Goal: Information Seeking & Learning: Learn about a topic

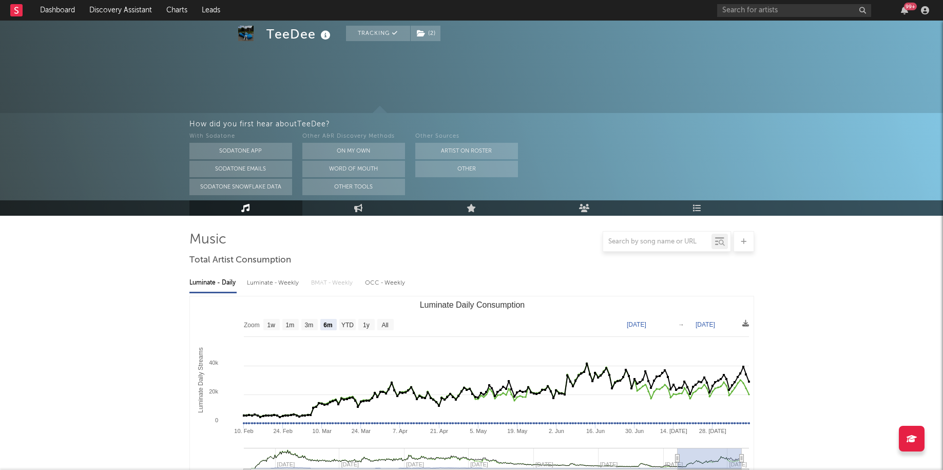
select select "6m"
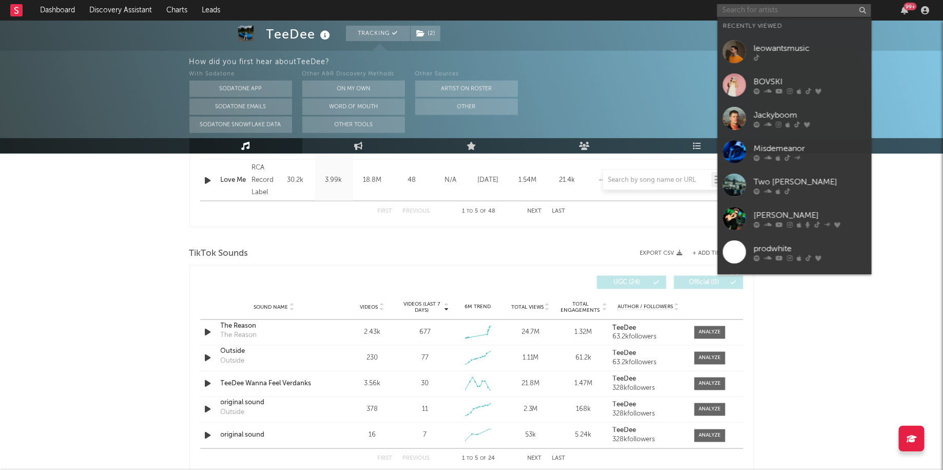
click at [764, 9] on input "text" at bounding box center [794, 10] width 154 height 13
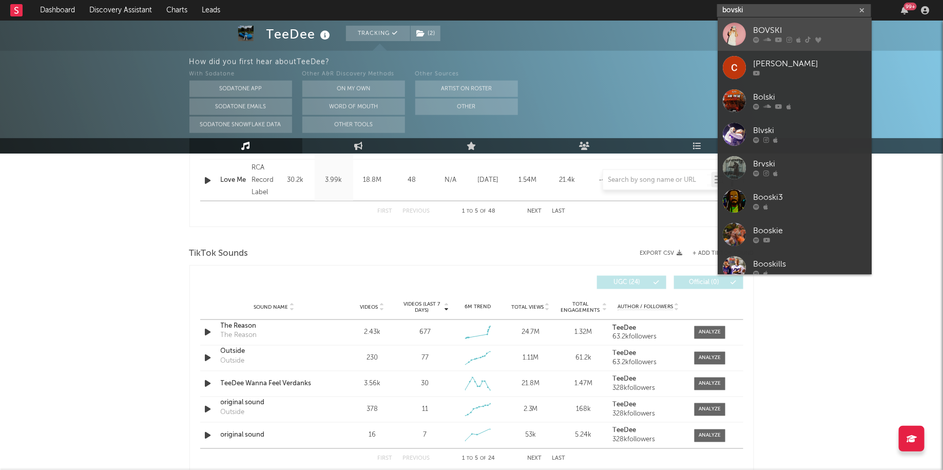
type input "bovski"
click at [759, 37] on div at bounding box center [810, 40] width 113 height 6
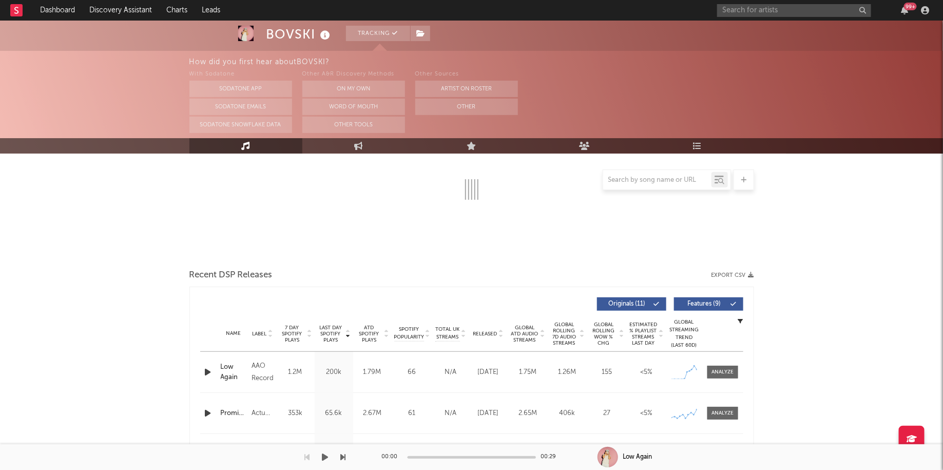
select select "6m"
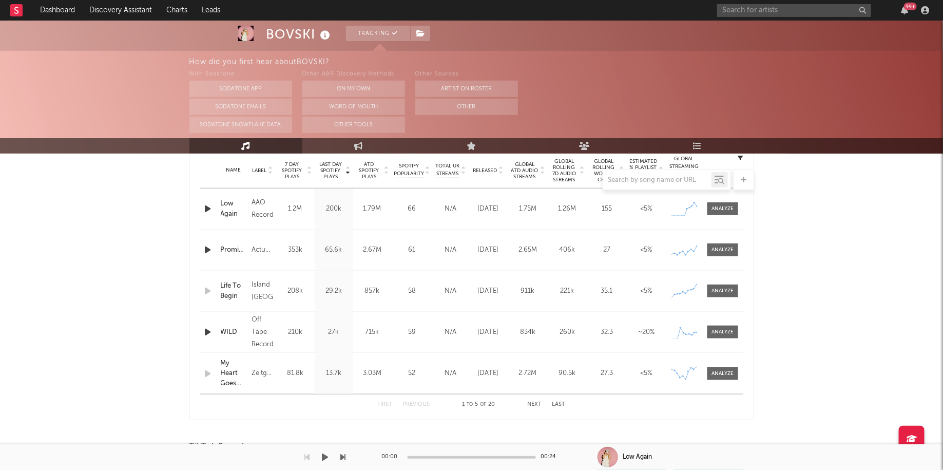
scroll to position [417, 0]
click at [723, 202] on span at bounding box center [722, 208] width 31 height 13
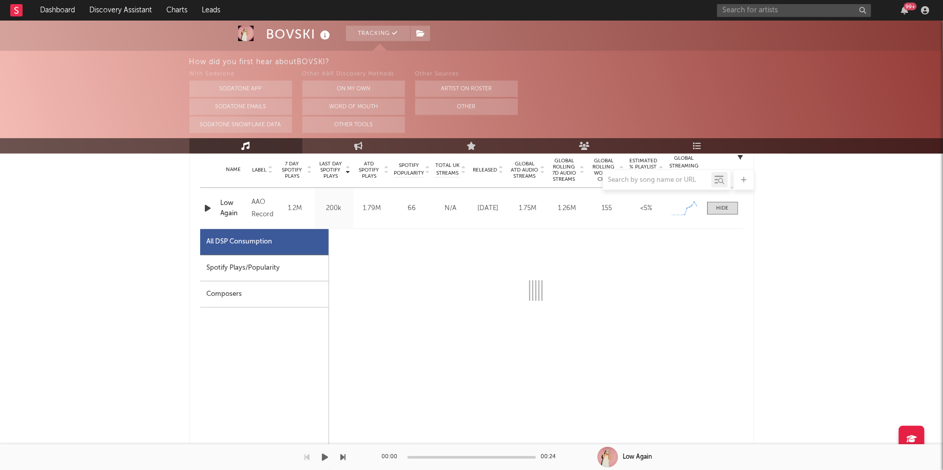
select select "1w"
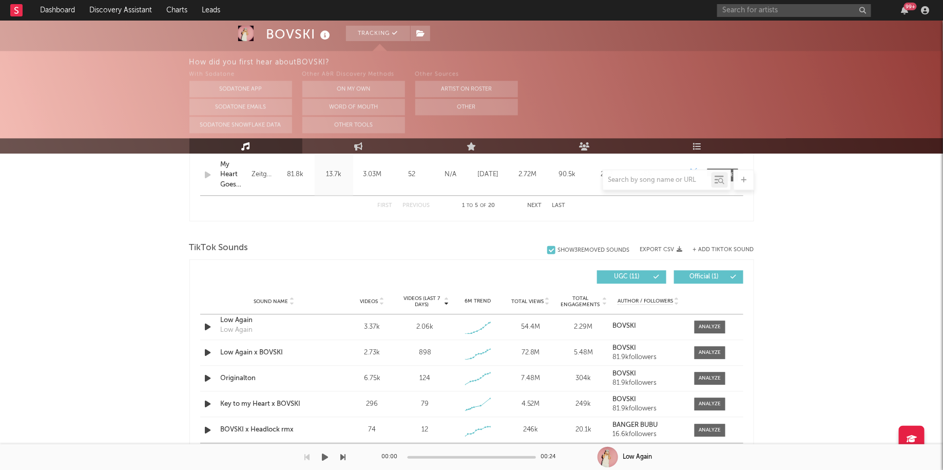
scroll to position [1124, 0]
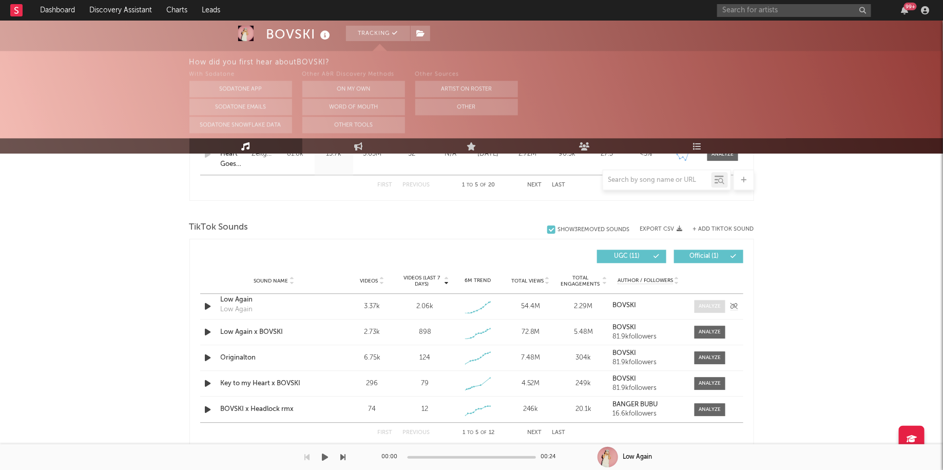
click at [705, 306] on div at bounding box center [710, 306] width 22 height 8
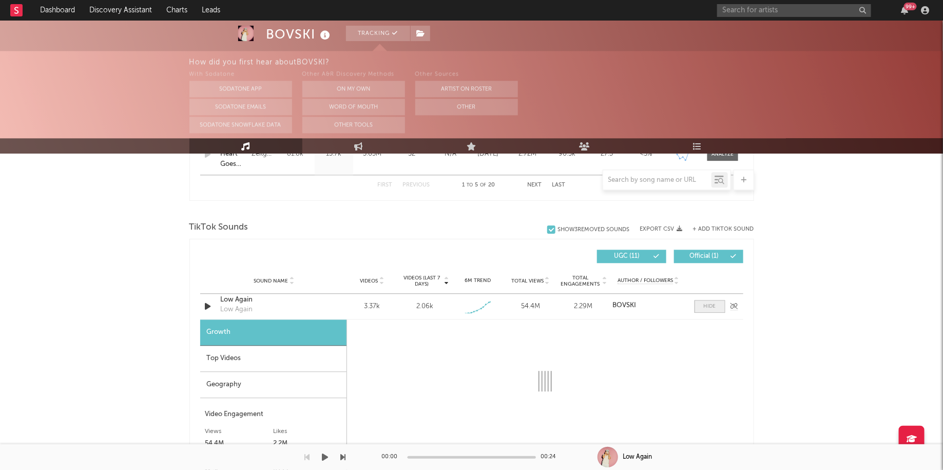
scroll to position [1255, 0]
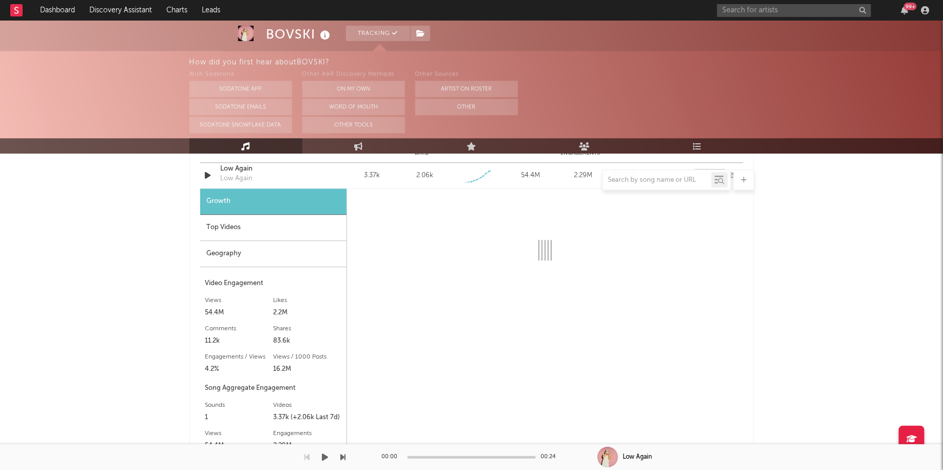
select select "1w"
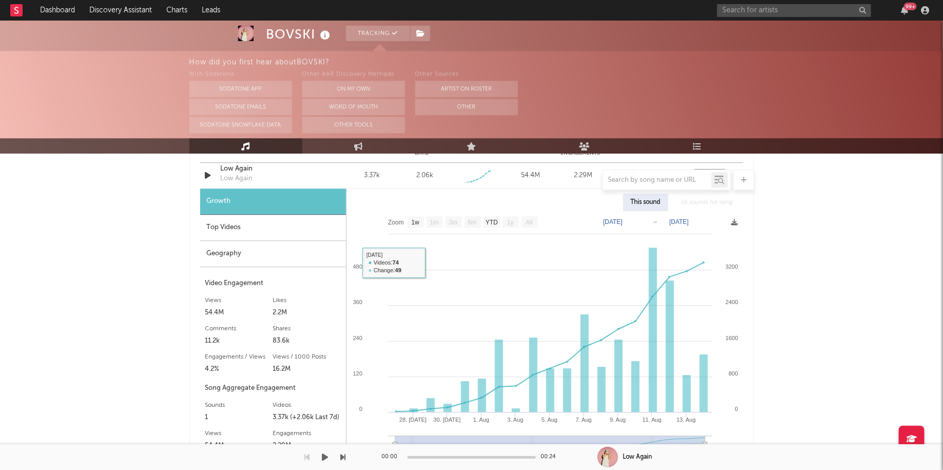
click at [254, 228] on div "Top Videos" at bounding box center [273, 228] width 146 height 26
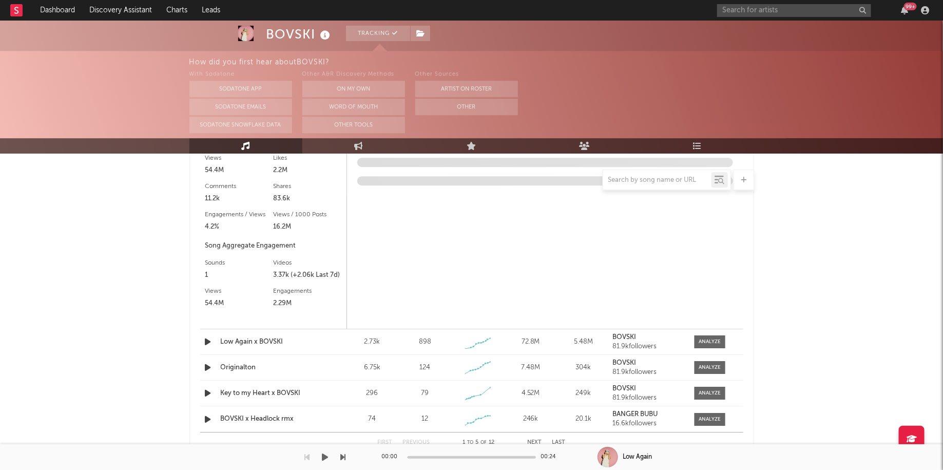
scroll to position [1450, 0]
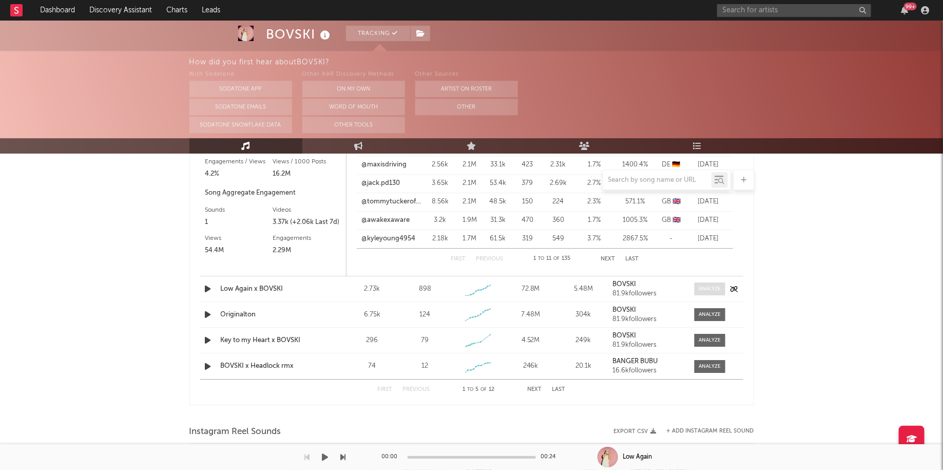
click at [722, 287] on span at bounding box center [710, 288] width 31 height 13
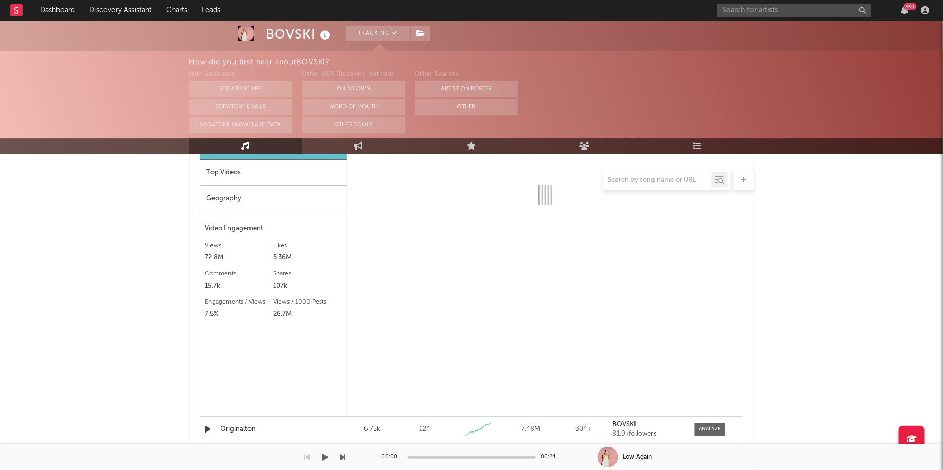
select select "1w"
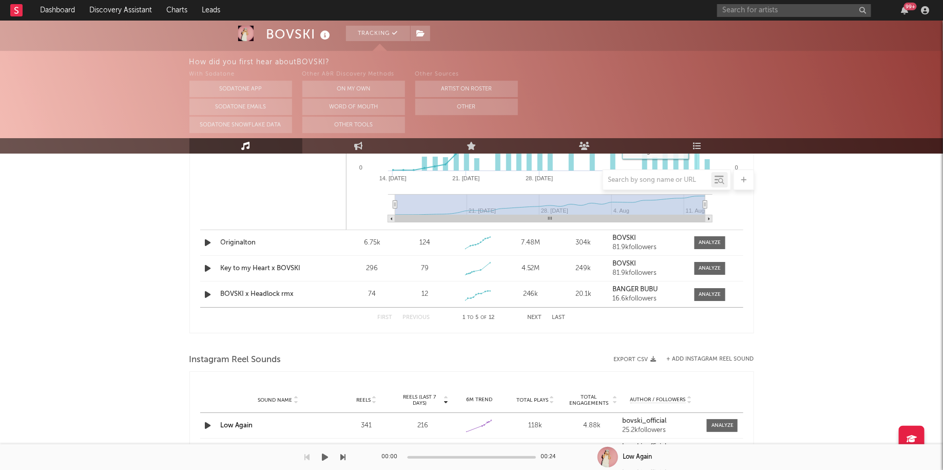
scroll to position [2132, 0]
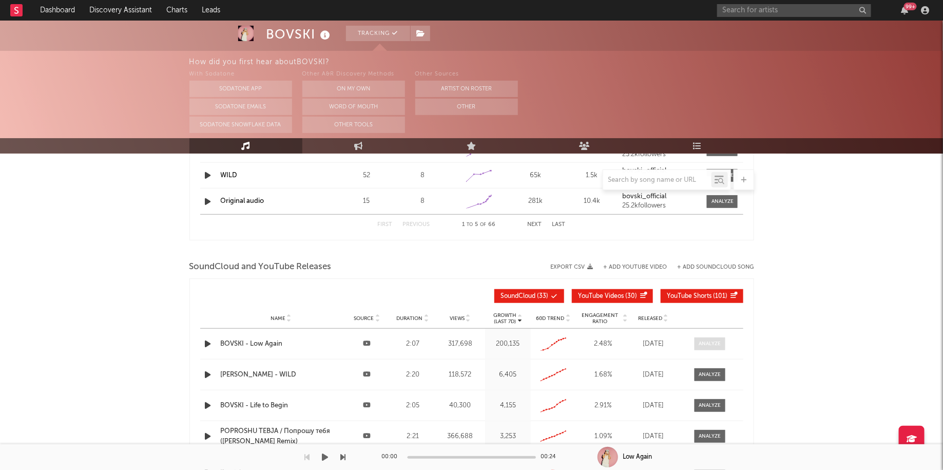
click at [703, 341] on div at bounding box center [710, 344] width 22 height 8
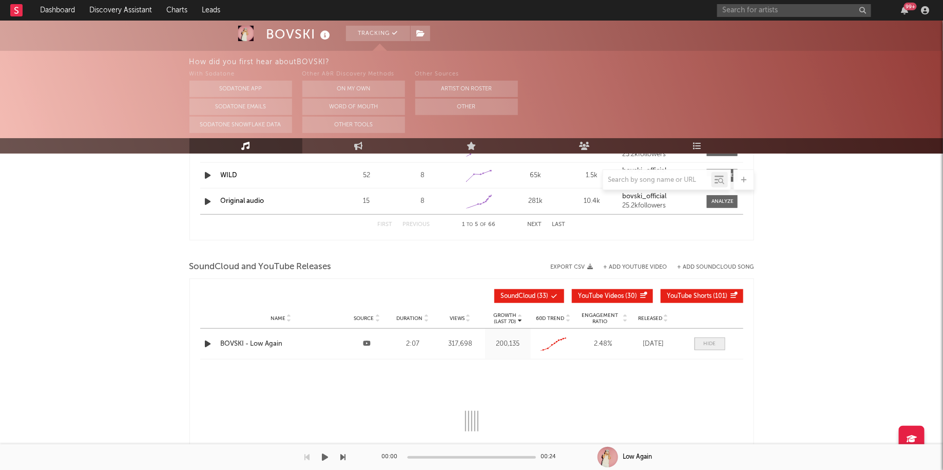
select select "All"
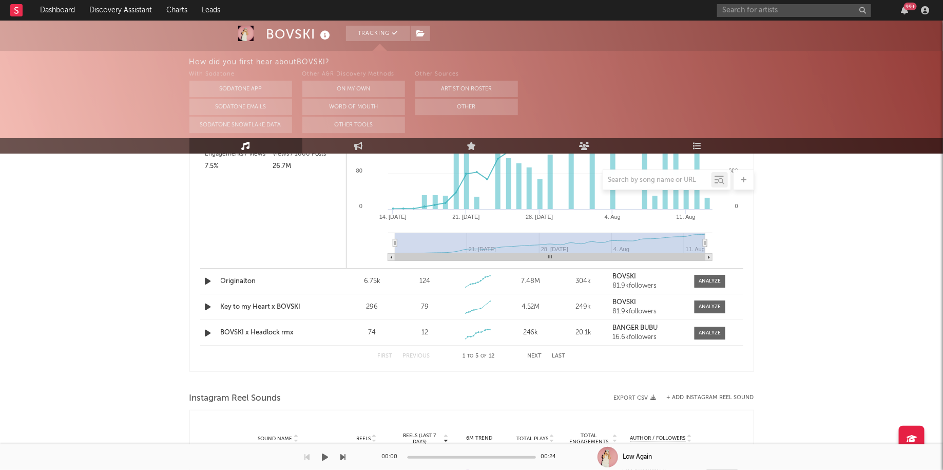
scroll to position [1769, 0]
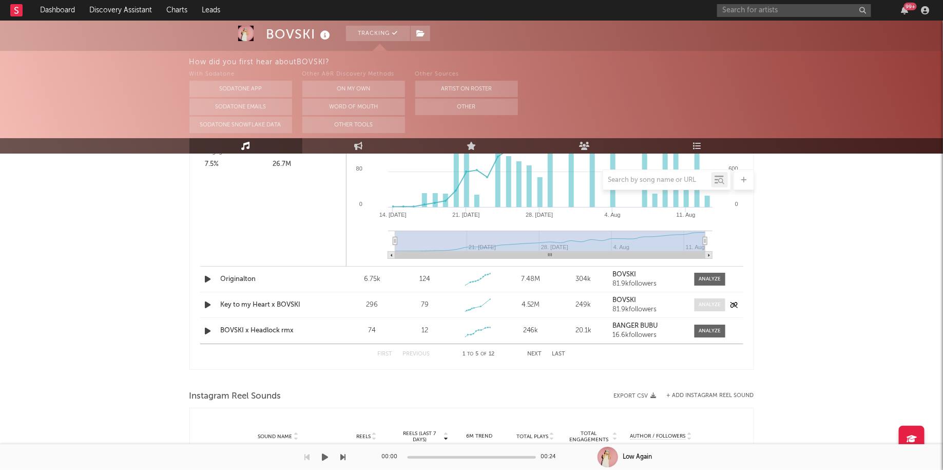
click at [712, 305] on div at bounding box center [710, 305] width 22 height 8
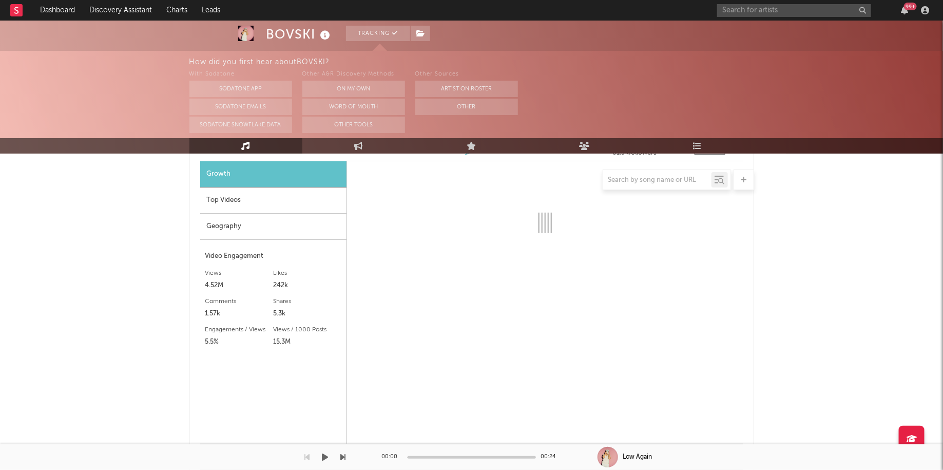
select select "1w"
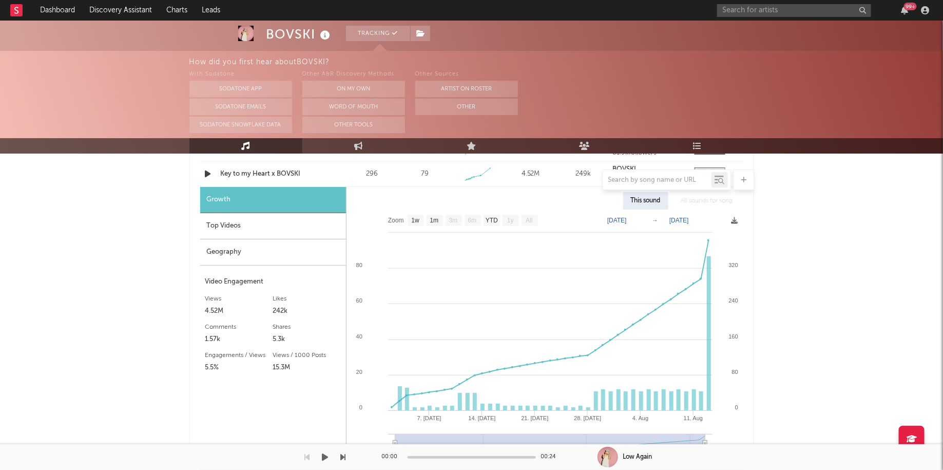
scroll to position [1890, 0]
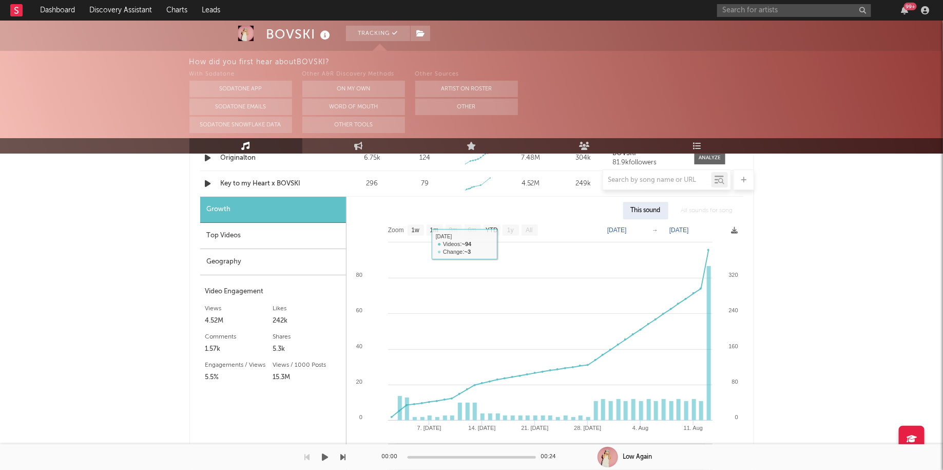
click at [280, 181] on div at bounding box center [471, 179] width 565 height 21
click at [264, 185] on div at bounding box center [471, 179] width 565 height 21
click at [241, 227] on div "Top Videos" at bounding box center [273, 236] width 146 height 26
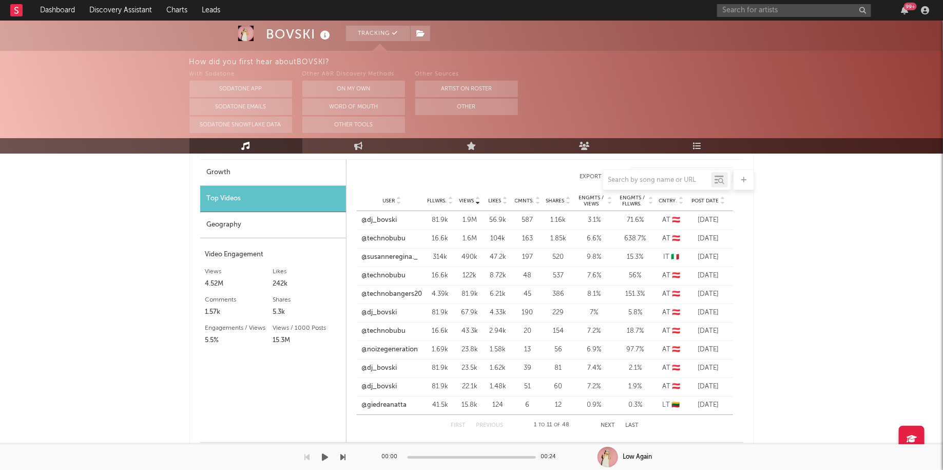
scroll to position [1941, 0]
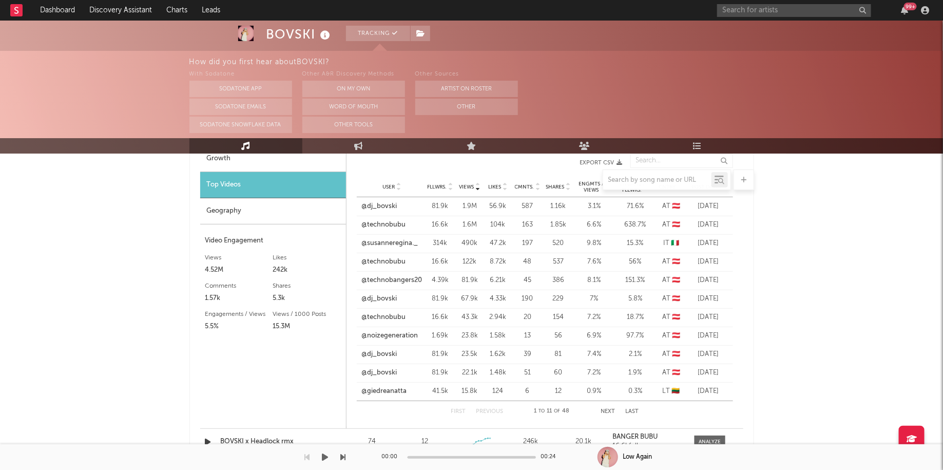
click at [906, 6] on div "99 +" at bounding box center [910, 7] width 13 height 8
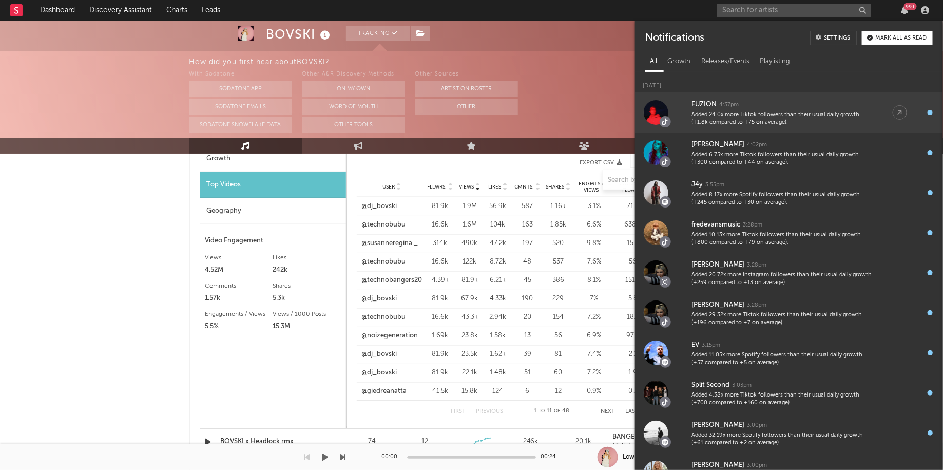
click at [751, 122] on div "Added 24.0x more Tiktok followers than their usual daily growth (+1.8k compared…" at bounding box center [782, 119] width 181 height 16
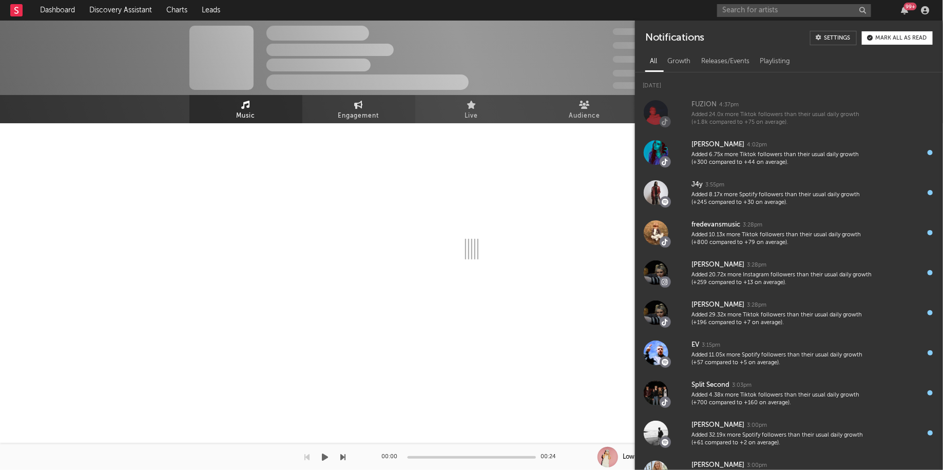
click at [357, 114] on span "Engagement" at bounding box center [358, 116] width 41 height 12
select select "1w"
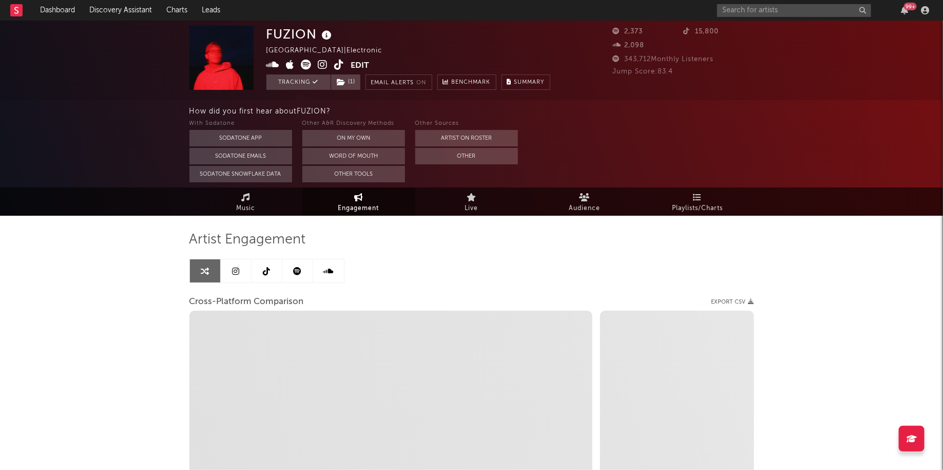
click at [272, 277] on link at bounding box center [267, 270] width 31 height 23
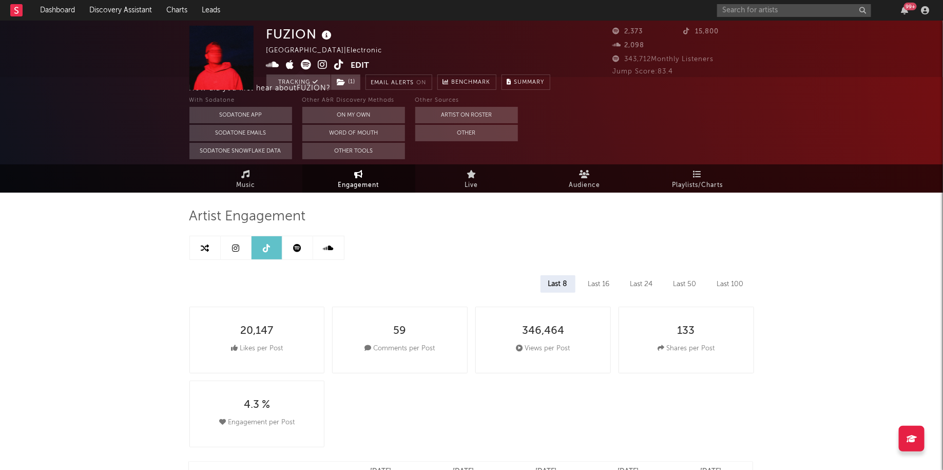
select select "1w"
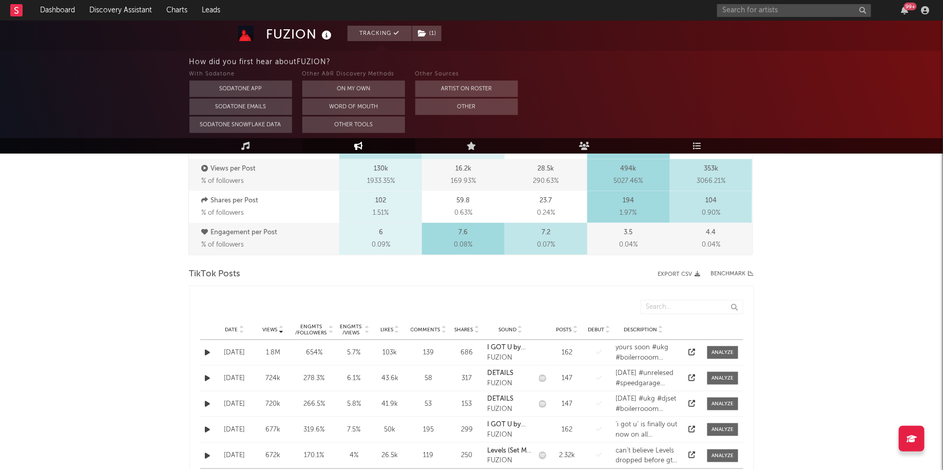
scroll to position [407, 0]
click at [237, 327] on div "Date" at bounding box center [234, 331] width 33 height 8
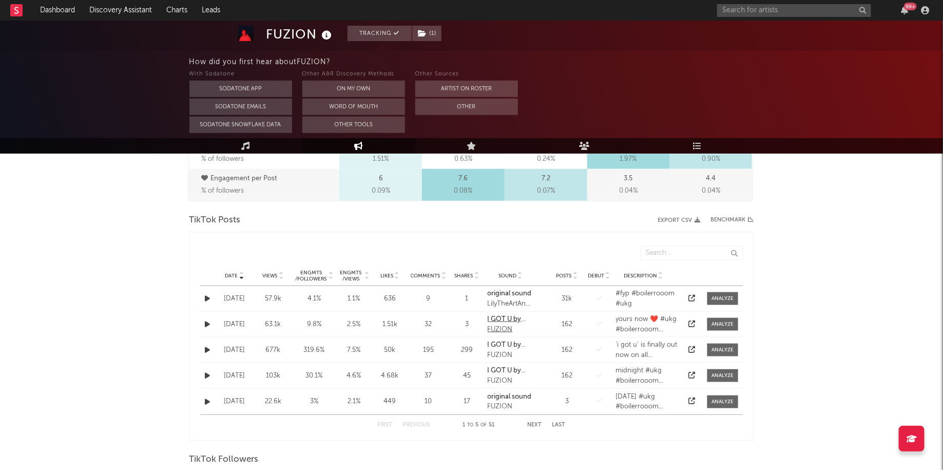
scroll to position [469, 0]
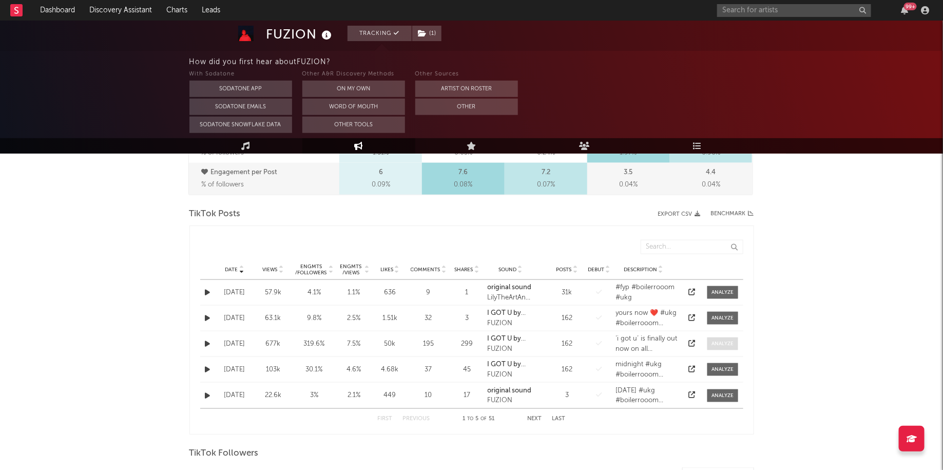
click at [717, 344] on div at bounding box center [723, 344] width 22 height 8
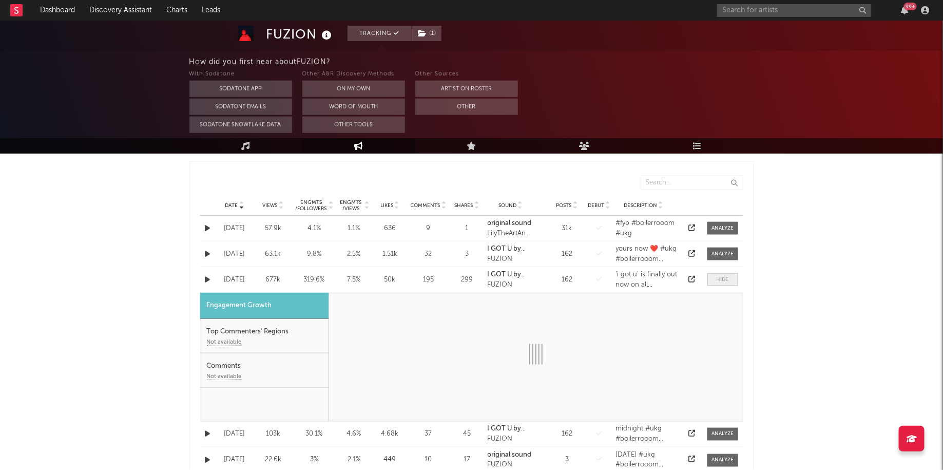
select select "1w"
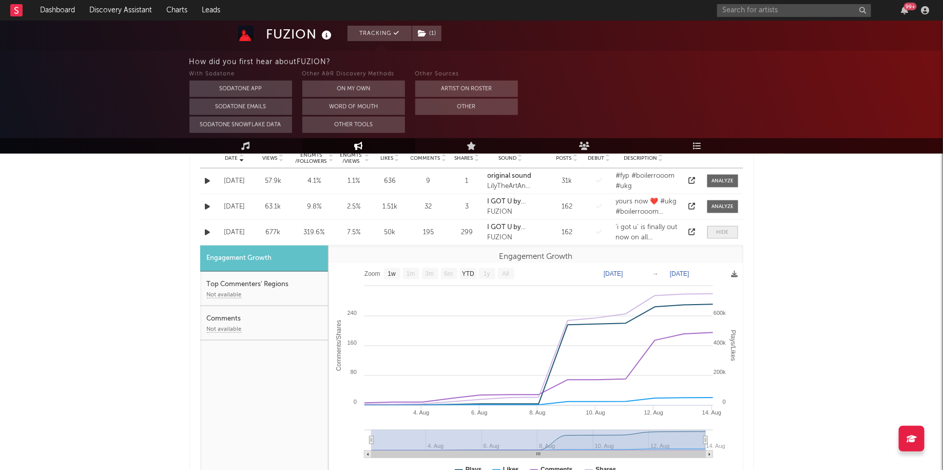
scroll to position [596, 0]
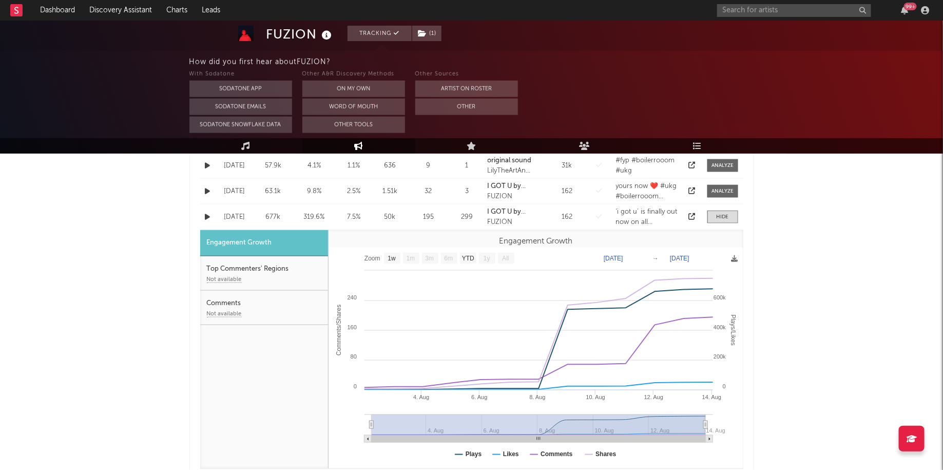
click at [694, 214] on icon at bounding box center [691, 216] width 7 height 7
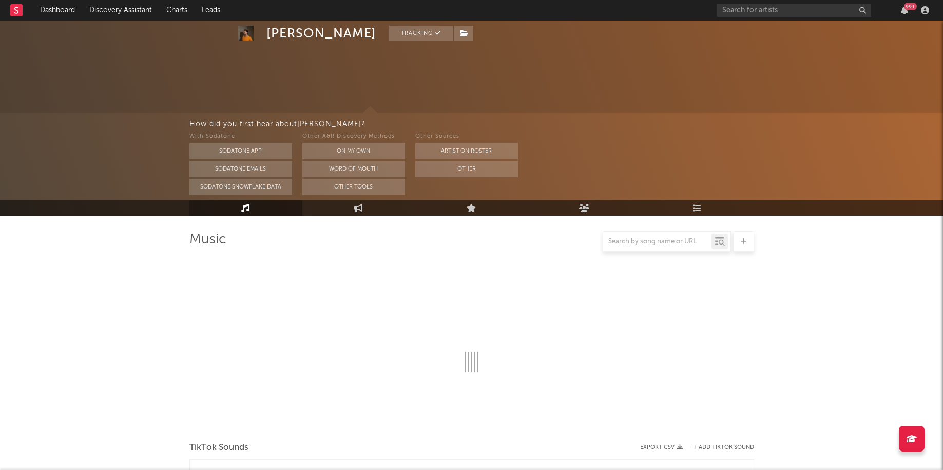
select select "1w"
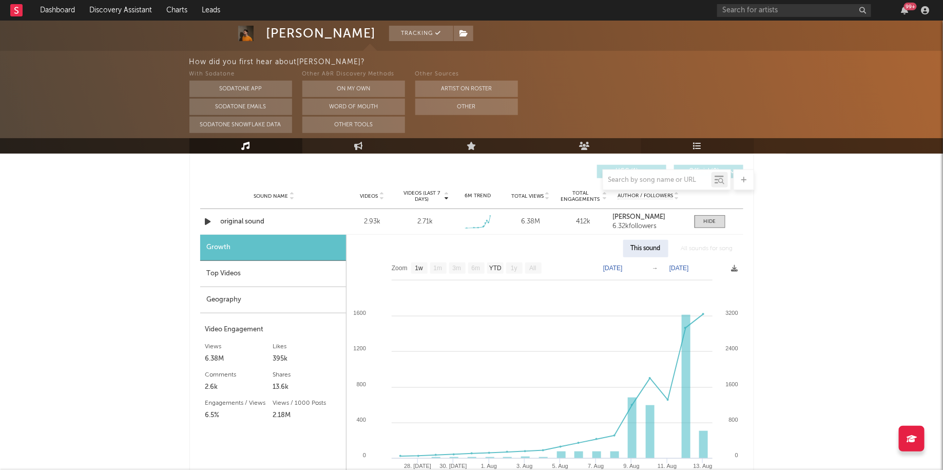
click at [712, 143] on link "Playlists/Charts" at bounding box center [697, 145] width 113 height 15
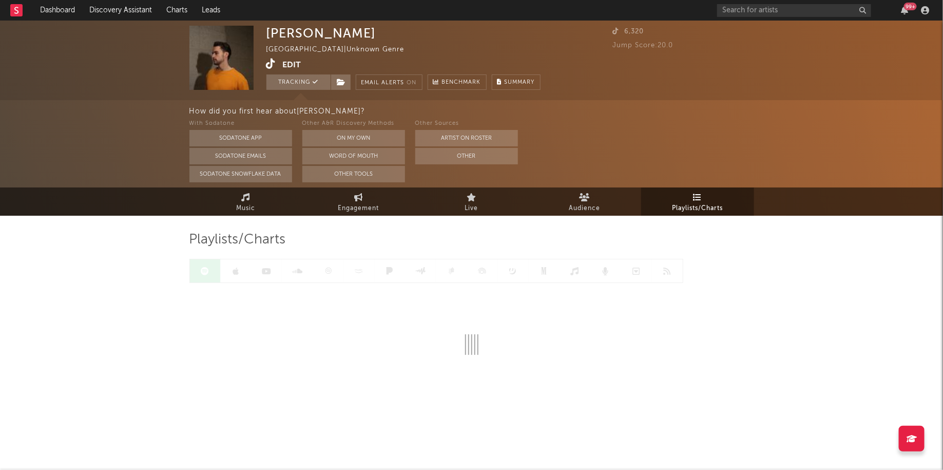
click at [908, 10] on div "99 +" at bounding box center [910, 7] width 13 height 8
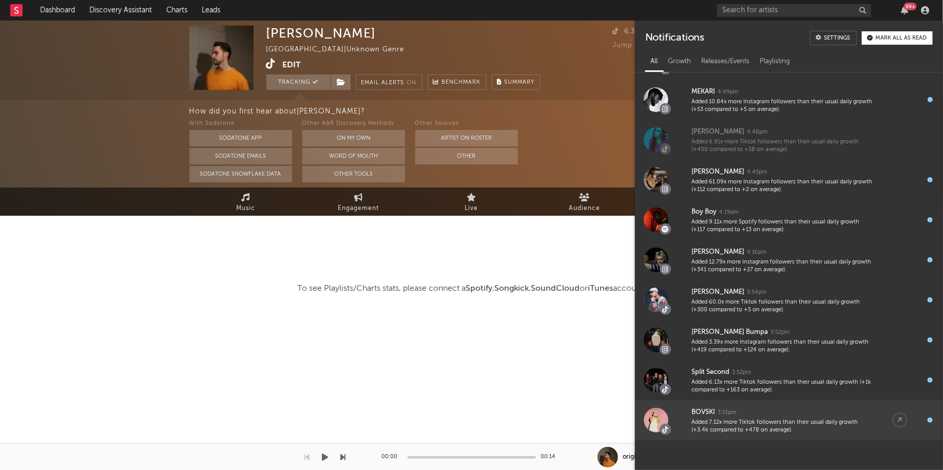
scroll to position [261, 0]
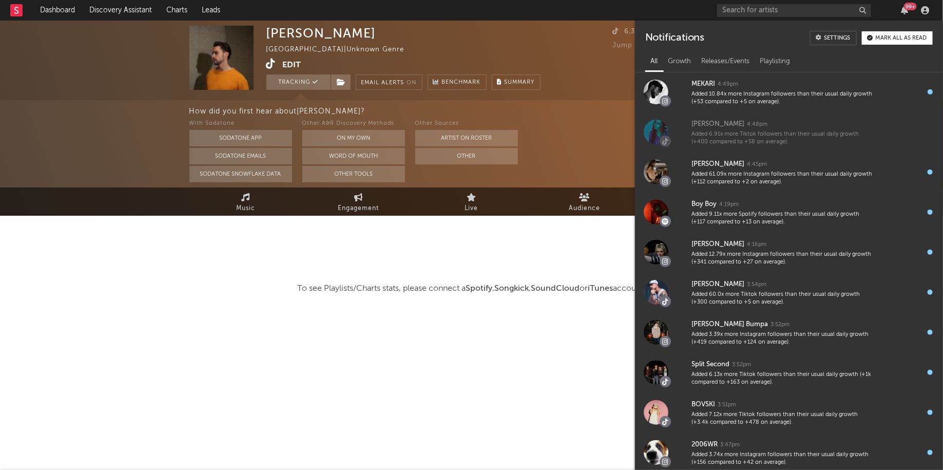
click at [197, 340] on div "[PERSON_NAME] [GEOGRAPHIC_DATA] | Unknown Genre Edit Tracking Email Alerts On B…" at bounding box center [471, 181] width 943 height 320
